Goal: Navigation & Orientation: Find specific page/section

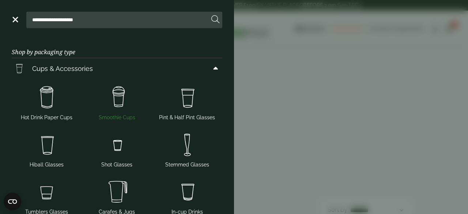
click at [114, 95] on img at bounding box center [117, 97] width 64 height 29
